Goal: Entertainment & Leisure: Consume media (video, audio)

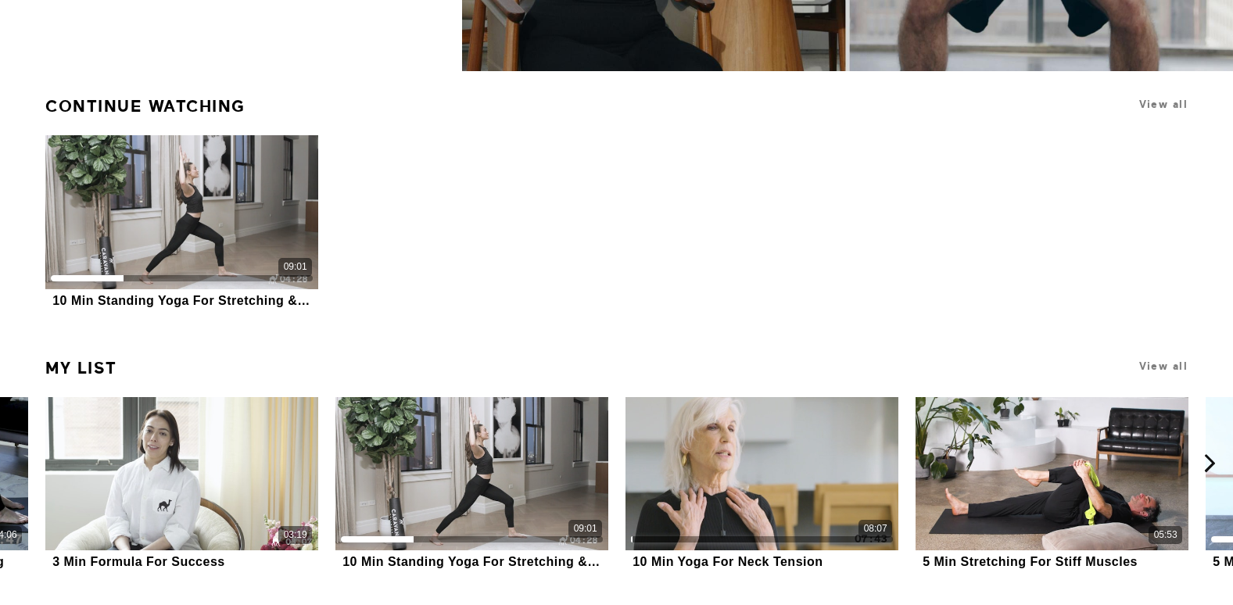
scroll to position [469, 0]
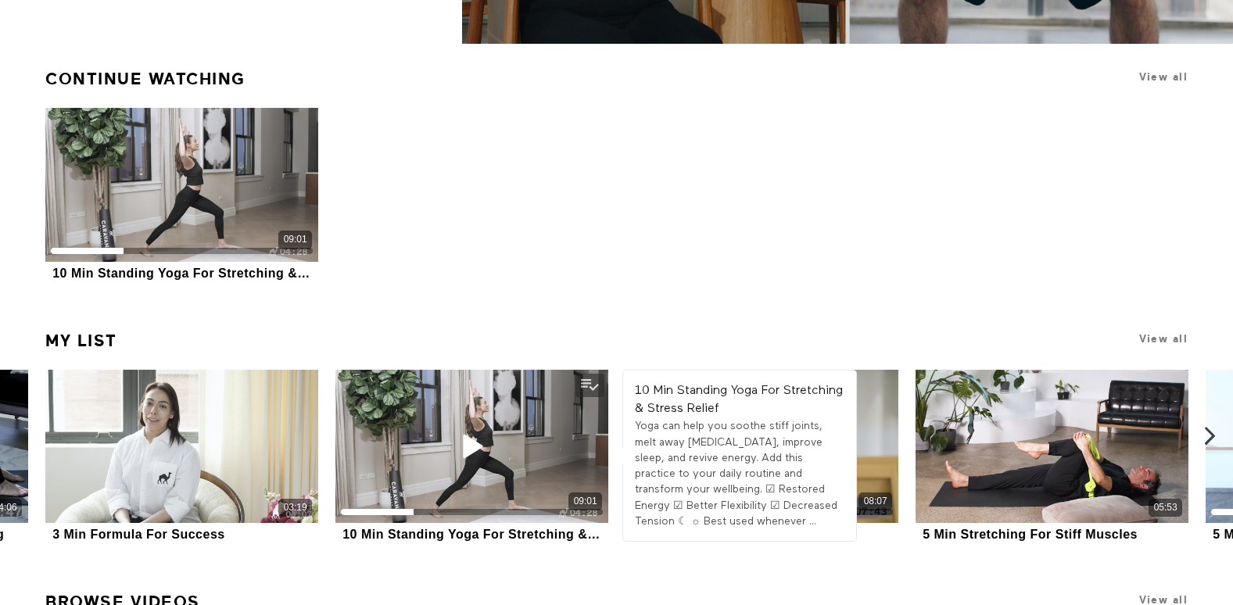
click at [765, 440] on div "Yoga can help you soothe stiff joints, melt away [MEDICAL_DATA], improve sleep,…" at bounding box center [740, 473] width 210 height 111
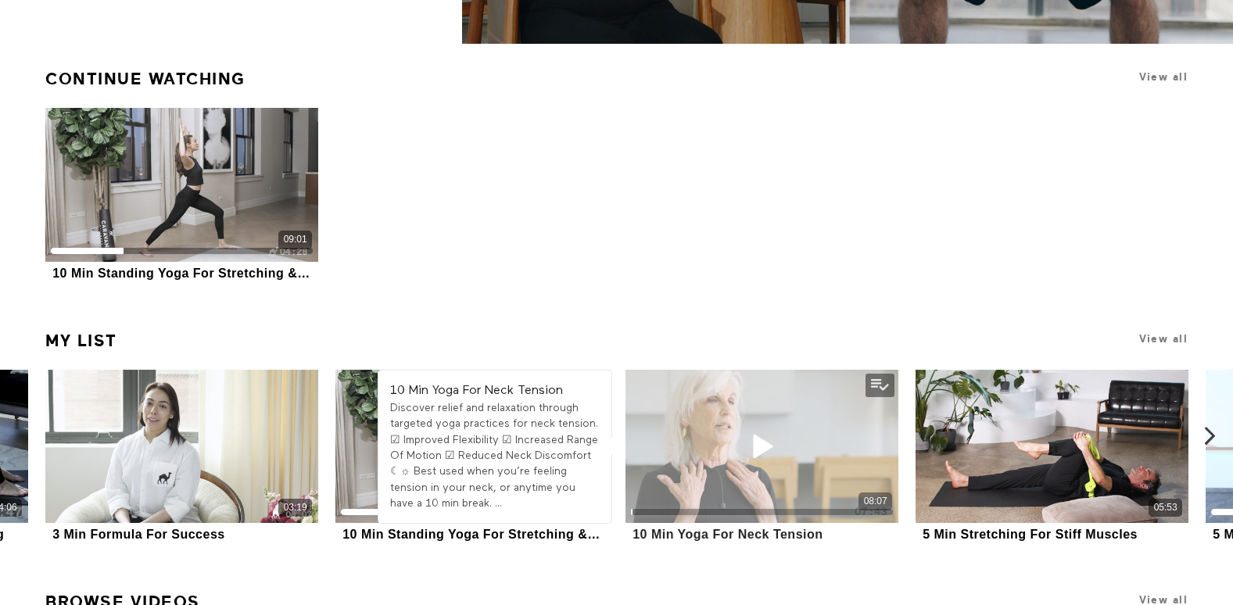
click at [858, 447] on div "08:07" at bounding box center [762, 446] width 273 height 153
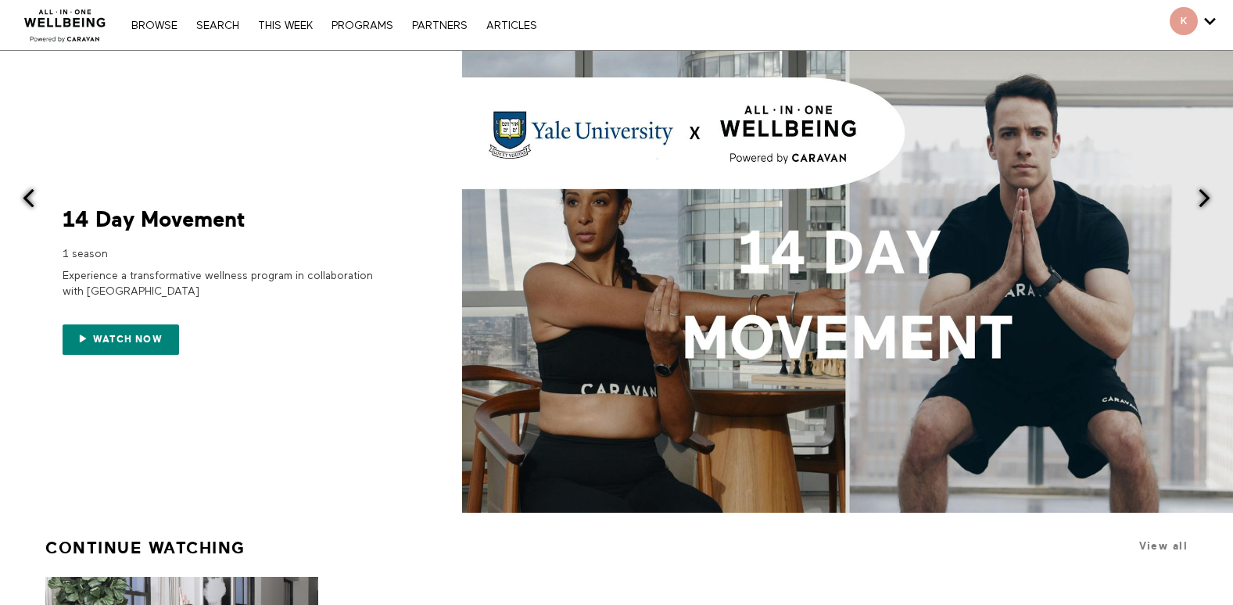
scroll to position [469, 0]
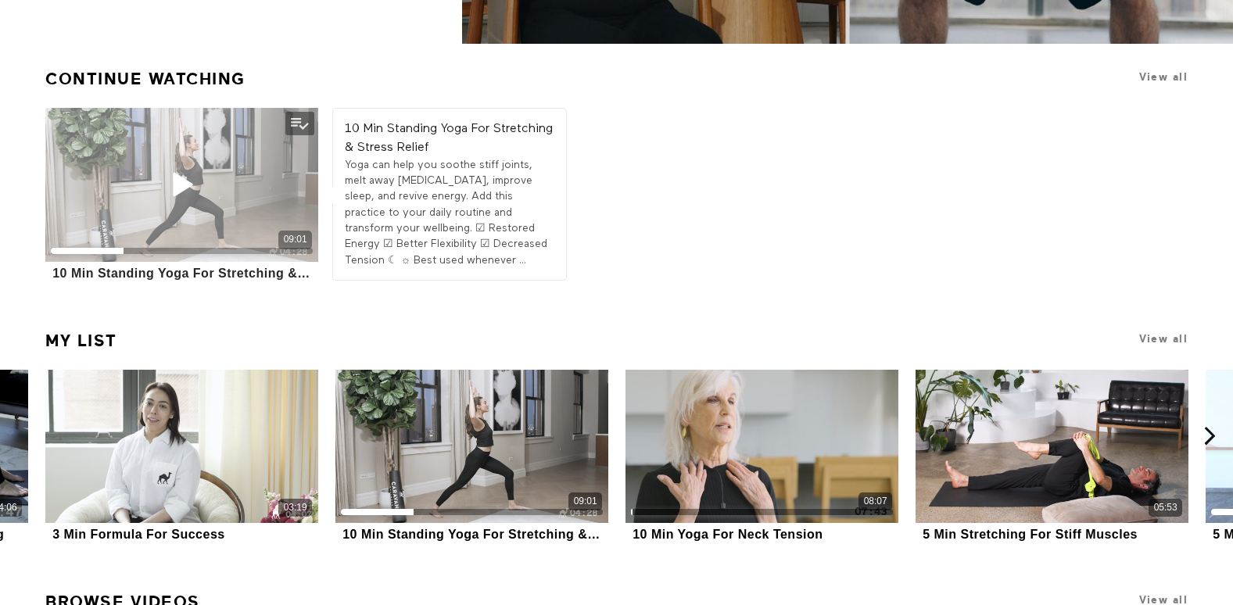
click at [244, 203] on div "09:01" at bounding box center [181, 184] width 273 height 153
